Goal: Find specific page/section: Find specific page/section

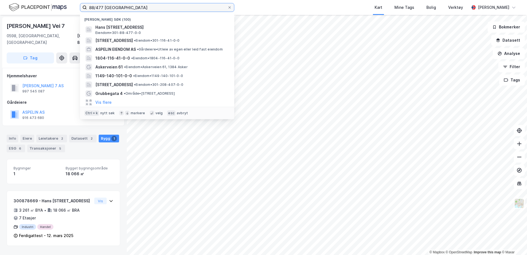
drag, startPoint x: 118, startPoint y: 9, endPoint x: 22, endPoint y: -3, distance: 96.9
click at [22, 0] on html "88/477 oslo Nylige søk (100) Hans [STREET_ADDRESS], [GEOGRAPHIC_DATA] • 301-88-…" at bounding box center [263, 127] width 527 height 255
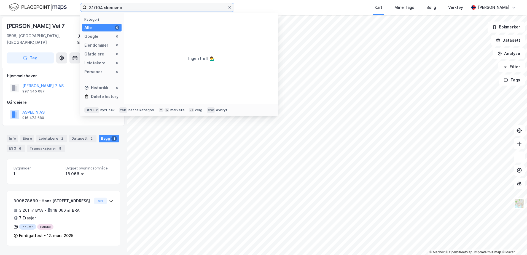
click at [115, 8] on input "31/104 skedsmo" at bounding box center [157, 7] width 141 height 8
type input "31/104 lillestrøm"
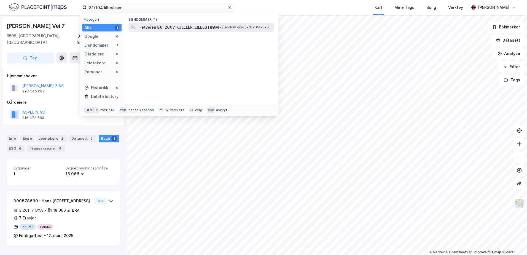
click at [172, 25] on span "Fetveien 80, 2007, KJELLER, LILLESTRØM" at bounding box center [179, 27] width 79 height 7
